Goal: Transaction & Acquisition: Obtain resource

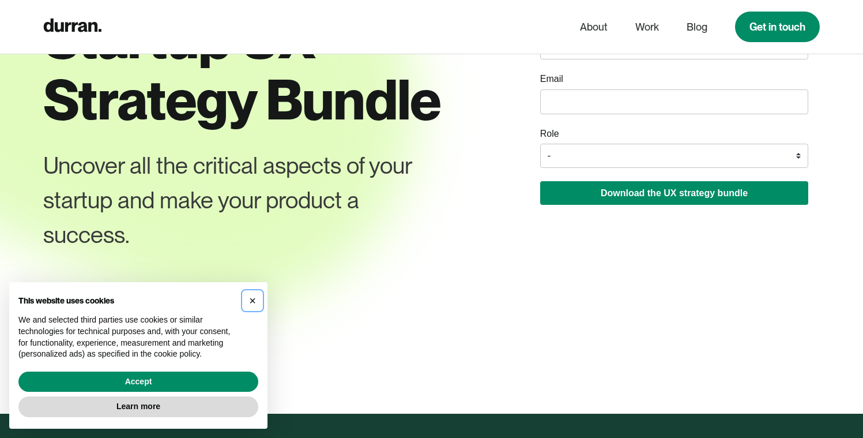
click at [246, 303] on button "×" at bounding box center [252, 300] width 18 height 18
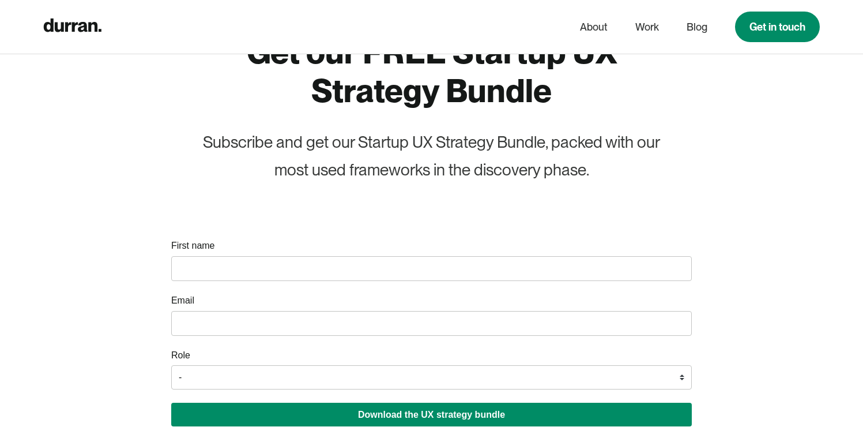
scroll to position [2343, 0]
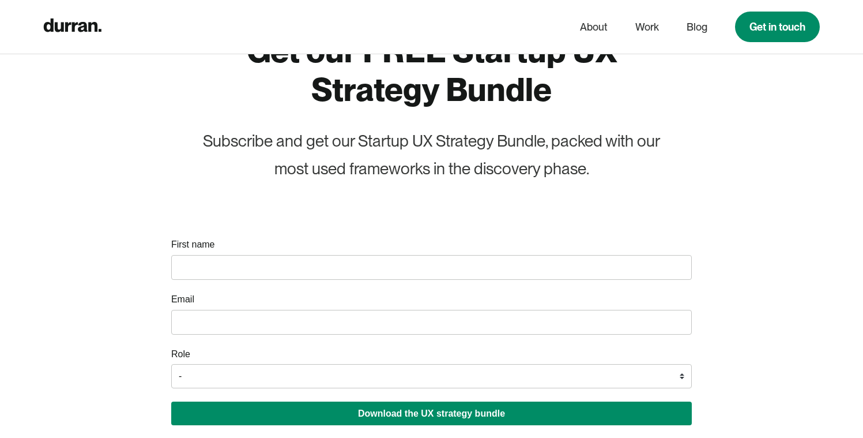
click at [330, 261] on input "name" at bounding box center [431, 267] width 521 height 25
type input "koko"
click at [333, 315] on input "email" at bounding box center [431, 322] width 521 height 25
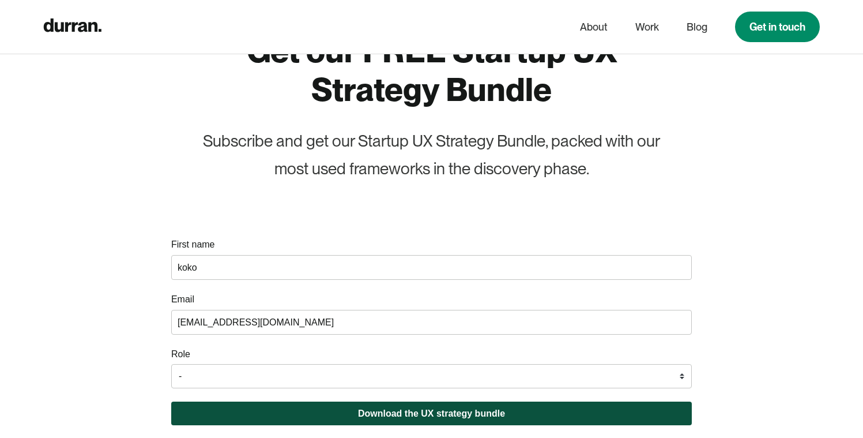
type input "chloegdrive1@gmail.com"
click at [337, 409] on button "Download the UX strategy bundle" at bounding box center [431, 413] width 521 height 24
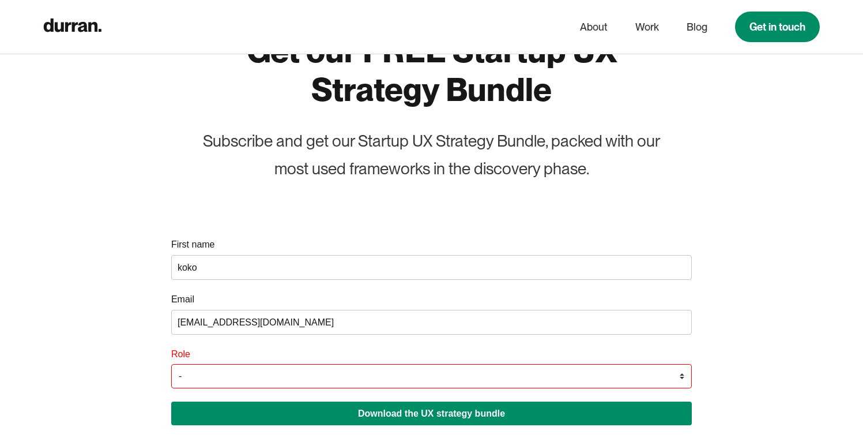
click at [319, 371] on select "- Founder / Co-founder C-suite / VP / Manager Designer Developer Other" at bounding box center [431, 376] width 521 height 24
click at [171, 364] on select "- Founder / Co-founder C-suite / VP / Manager Designer Developer Other" at bounding box center [431, 376] width 521 height 24
click at [273, 377] on select "- Founder / Co-founder C-suite / VP / Manager Designer Developer Other" at bounding box center [431, 376] width 521 height 24
click at [171, 364] on select "- Founder / Co-founder C-suite / VP / Manager Designer Developer Other" at bounding box center [431, 376] width 521 height 24
click at [264, 378] on select "- Founder / Co-founder C-suite / VP / Manager Designer Developer Other" at bounding box center [431, 376] width 521 height 24
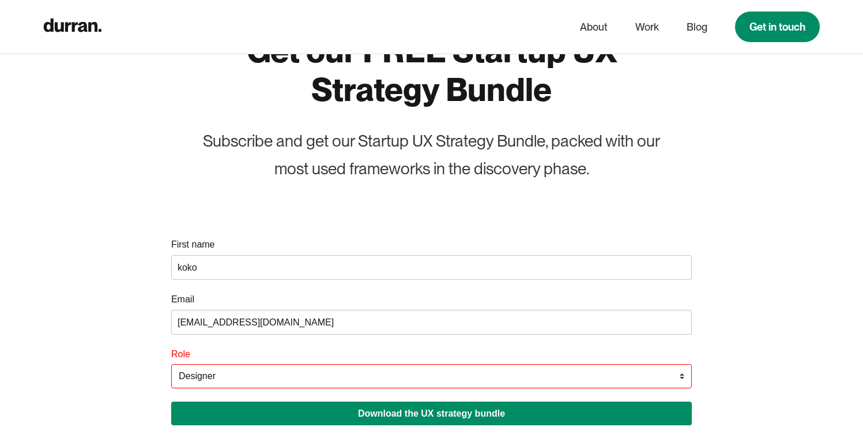
select select "Founder / Co-founder"
click at [171, 364] on select "- Founder / Co-founder C-suite / VP / Manager Designer Developer Other" at bounding box center [431, 376] width 521 height 24
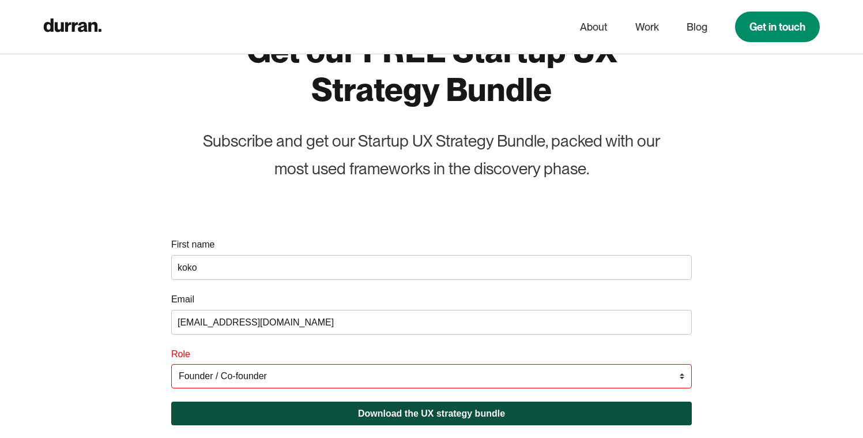
click at [457, 420] on button "Download the UX strategy bundle" at bounding box center [431, 413] width 521 height 24
